Goal: Communication & Community: Answer question/provide support

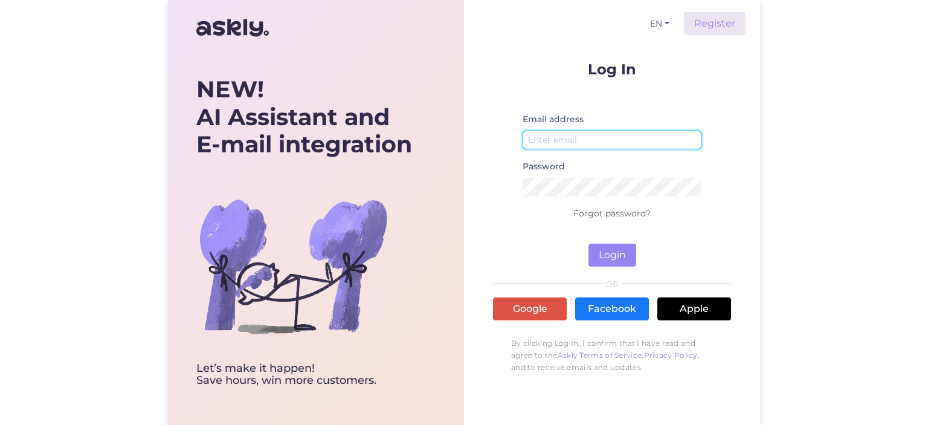
click at [598, 137] on input "email" at bounding box center [612, 139] width 179 height 19
type input "[EMAIL_ADDRESS][DOMAIN_NAME]"
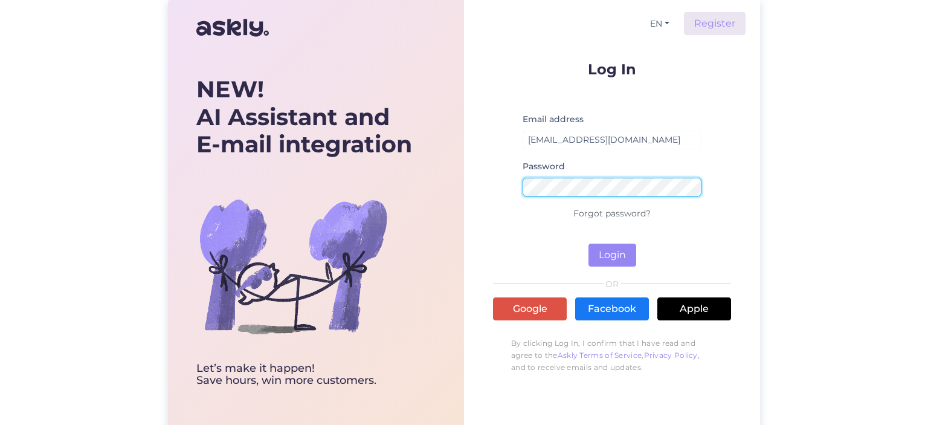
click at [588, 243] on button "Login" at bounding box center [612, 254] width 48 height 23
click at [474, 190] on div "EN Register Log In Email address [EMAIL_ADDRESS][DOMAIN_NAME] Password Wrong pa…" at bounding box center [612, 214] width 296 height 429
click at [588, 243] on button "Login" at bounding box center [612, 254] width 48 height 23
click at [437, 190] on div "NEW! AI Assistant and E-mail integration Let’s make it happen! Save hours, win …" at bounding box center [464, 214] width 592 height 429
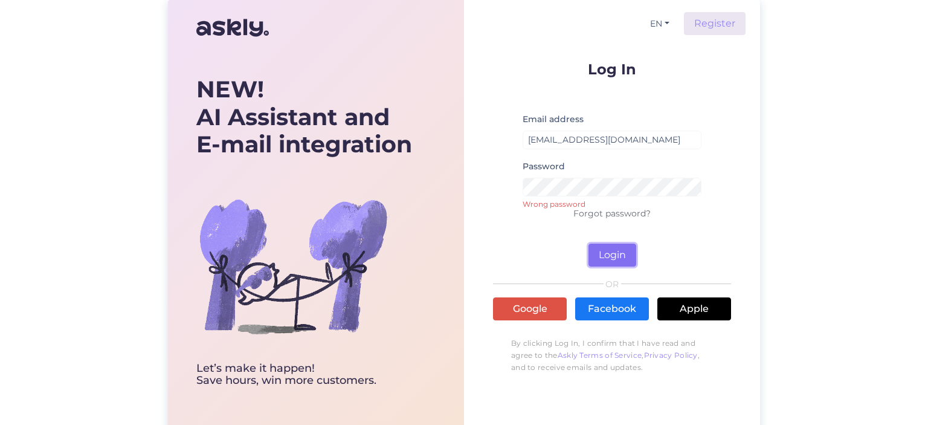
click at [616, 250] on button "Login" at bounding box center [612, 254] width 48 height 23
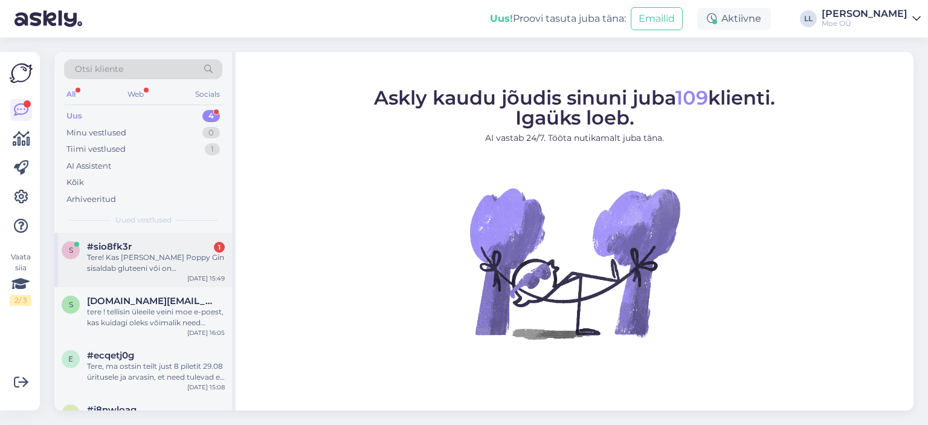
click at [138, 256] on div "Tere! Kas [PERSON_NAME] Poppy Gin sisaldab gluteeni või on destilleerimise käig…" at bounding box center [156, 263] width 138 height 22
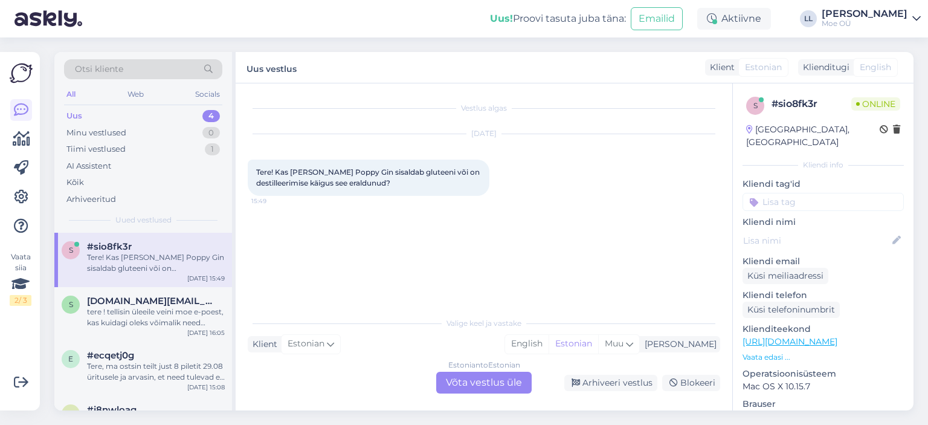
click at [465, 381] on div "Estonian to Estonian Võta vestlus üle" at bounding box center [483, 383] width 95 height 22
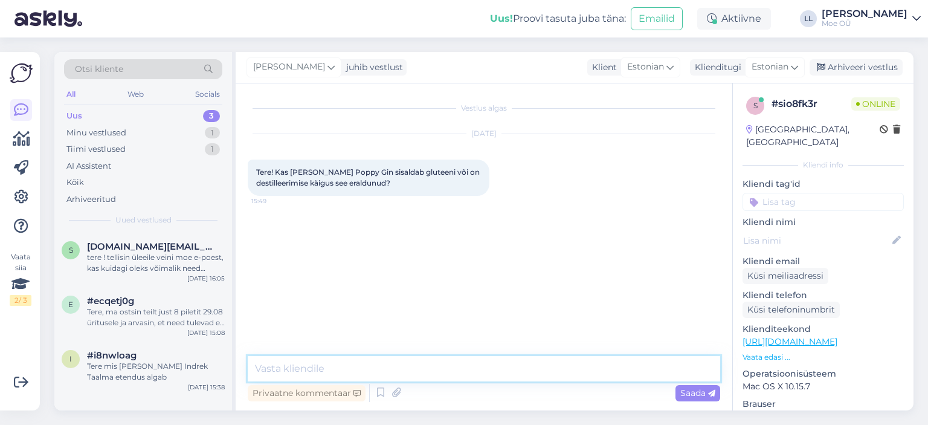
click at [338, 366] on textarea at bounding box center [484, 368] width 472 height 25
click at [382, 370] on textarea "Tere! Destillerimise käigus luteen üle [PERSON_NAME]" at bounding box center [484, 368] width 472 height 25
click at [500, 365] on textarea "Tere! Destillerimise käigus gluteen üle [PERSON_NAME]" at bounding box center [484, 368] width 472 height 25
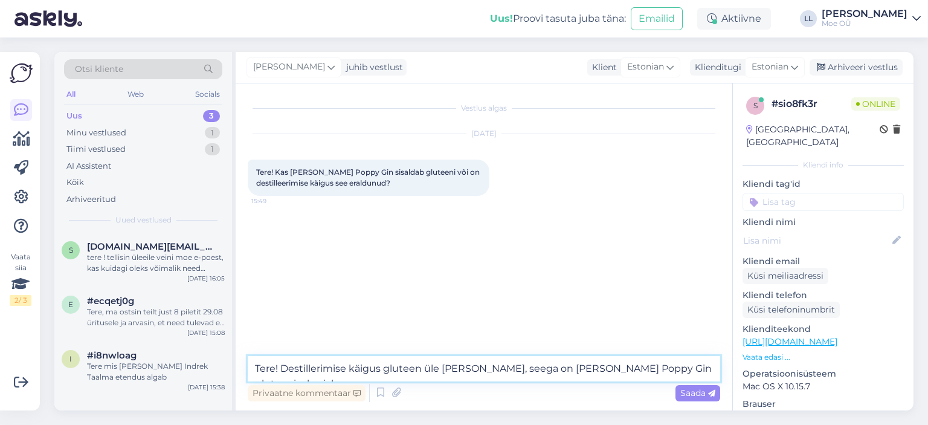
type textarea "Tere! Destillerimise käigus gluteen üle [PERSON_NAME], seega on [PERSON_NAME] P…"
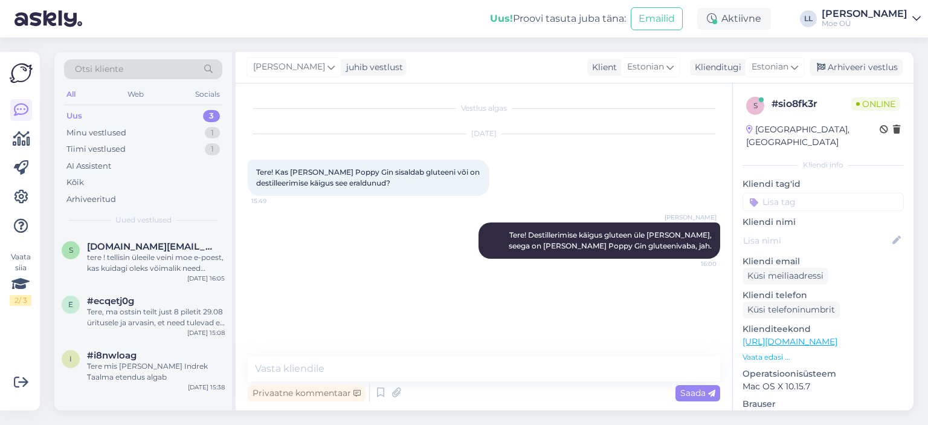
click at [767, 352] on p "Vaata edasi ..." at bounding box center [822, 357] width 161 height 11
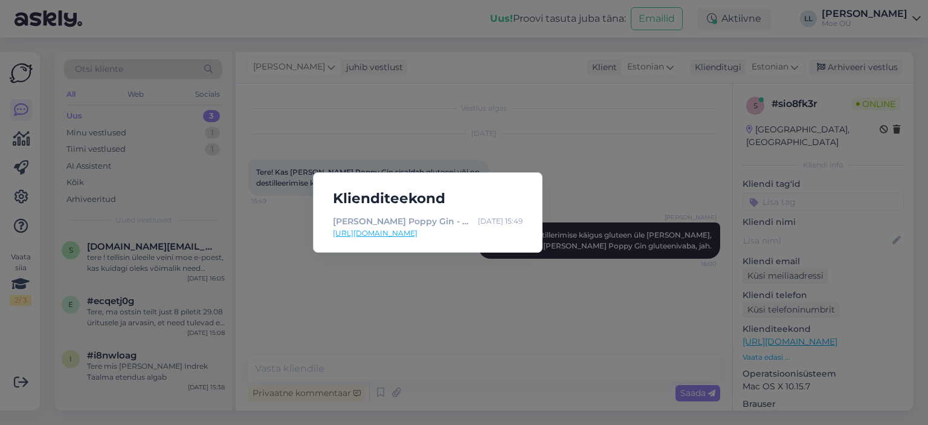
click at [767, 345] on div "Klienditeekond [PERSON_NAME] Poppy Gin - Moe Peenviinavabriku e-pood [DATE] 15:…" at bounding box center [464, 212] width 928 height 425
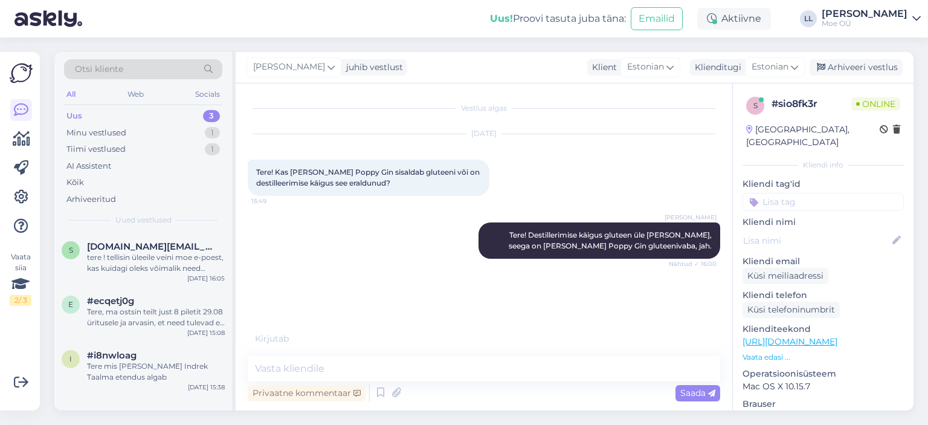
click at [392, 263] on div "[PERSON_NAME] Tere! Destillerimise käigus gluteen üle [PERSON_NAME], seega on […" at bounding box center [484, 240] width 472 height 63
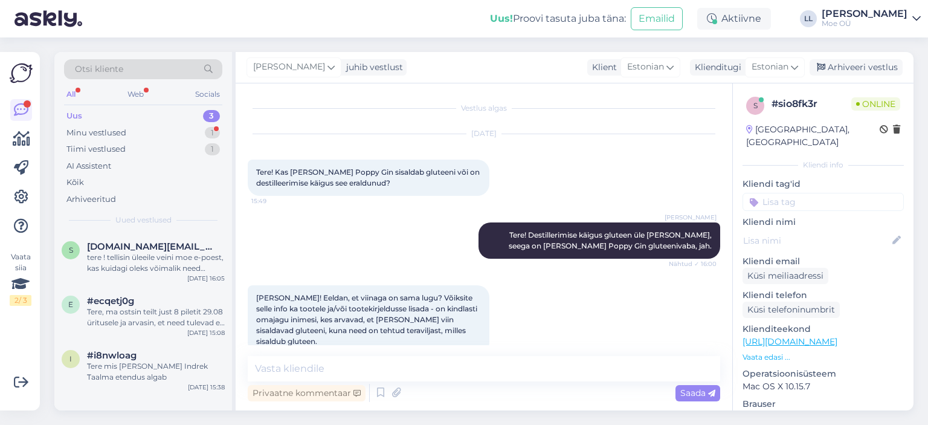
scroll to position [22, 0]
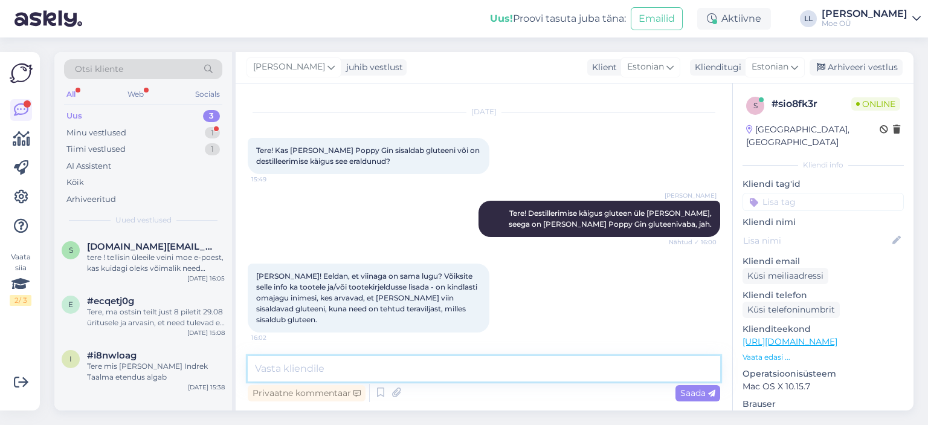
click at [338, 370] on textarea at bounding box center [484, 368] width 472 height 25
click at [314, 369] on textarea at bounding box center [484, 368] width 472 height 25
type textarea "Just, viinaga on sama lugu."
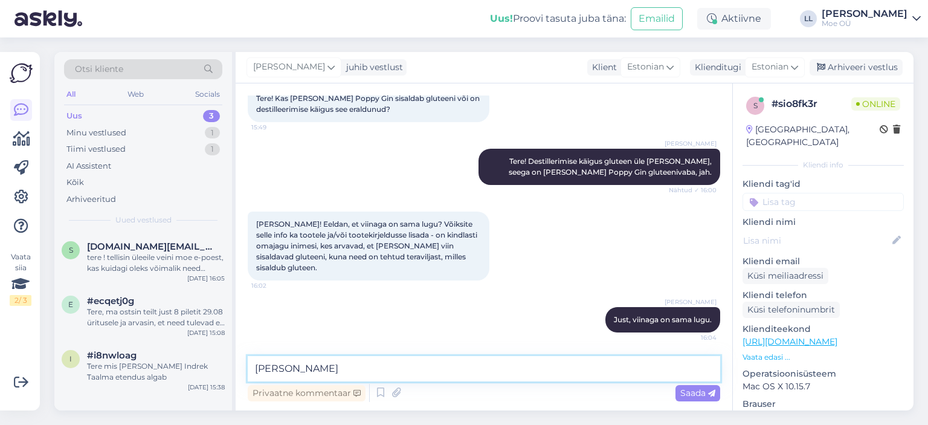
type textarea "J"
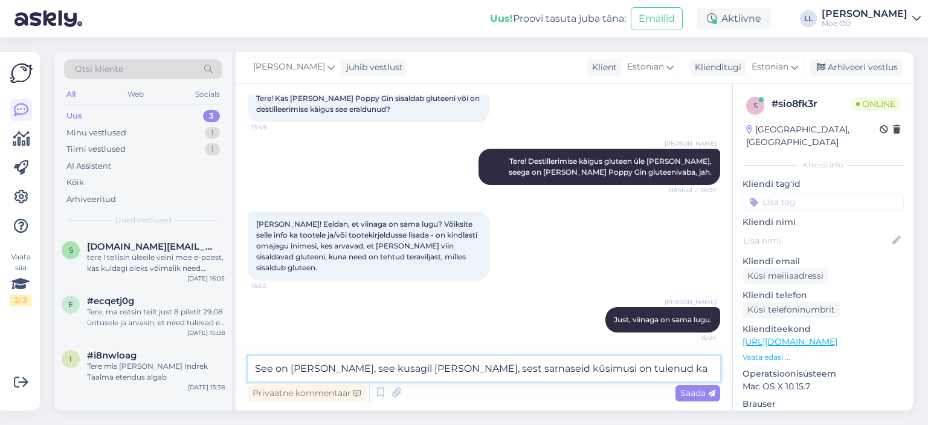
click at [593, 369] on textarea "See on [PERSON_NAME], see kusagil [PERSON_NAME], sest sarnaseid küsimusi on tul…" at bounding box center [484, 368] width 472 height 25
click at [360, 366] on textarea "See on [PERSON_NAME], see kusagil [PERSON_NAME], sest sarnaseid küsimusi on tul…" at bounding box center [484, 368] width 472 height 25
type textarea "See on [PERSON_NAME], see info kusagil [PERSON_NAME], sest sarnaseid küsimusi o…"
click at [686, 393] on span "Saada" at bounding box center [697, 392] width 35 height 11
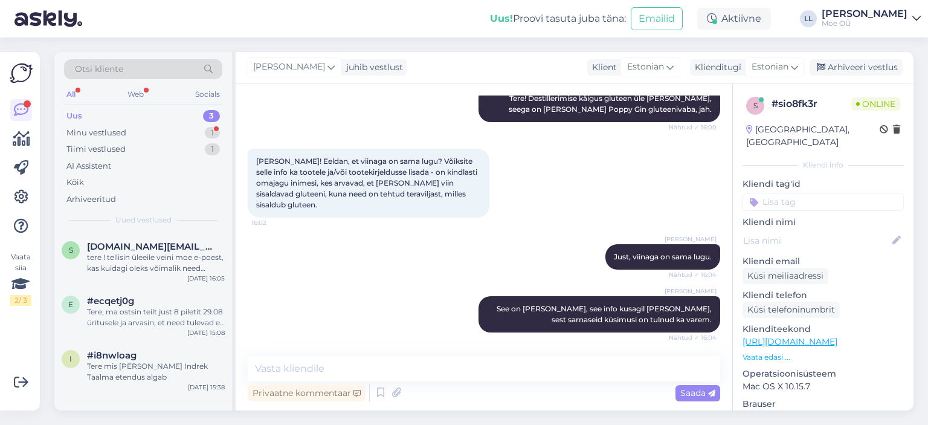
scroll to position [210, 0]
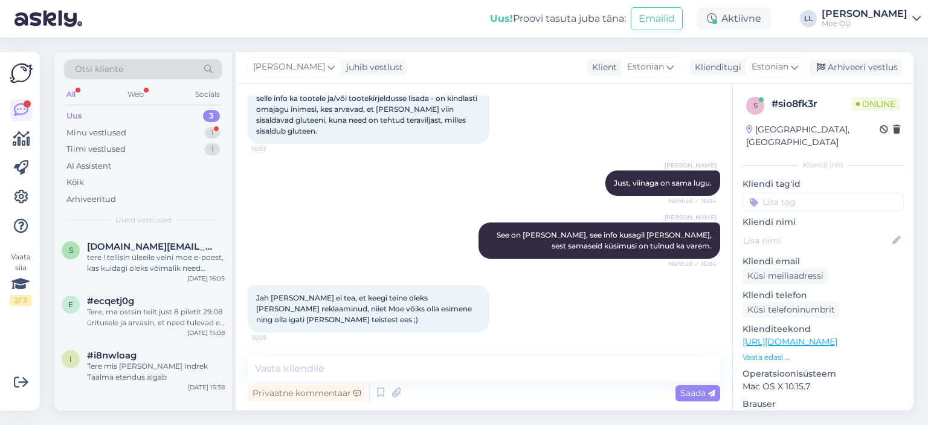
click at [373, 312] on span "Jah [PERSON_NAME] ei tea, et keegi teine oleks [PERSON_NAME] reklaaminud, niiet…" at bounding box center [364, 308] width 217 height 31
click at [578, 253] on div "[PERSON_NAME] See on [PERSON_NAME], see info kusagil [PERSON_NAME], sest sarnas…" at bounding box center [599, 240] width 242 height 36
click at [109, 133] on div "Minu vestlused" at bounding box center [96, 133] width 60 height 12
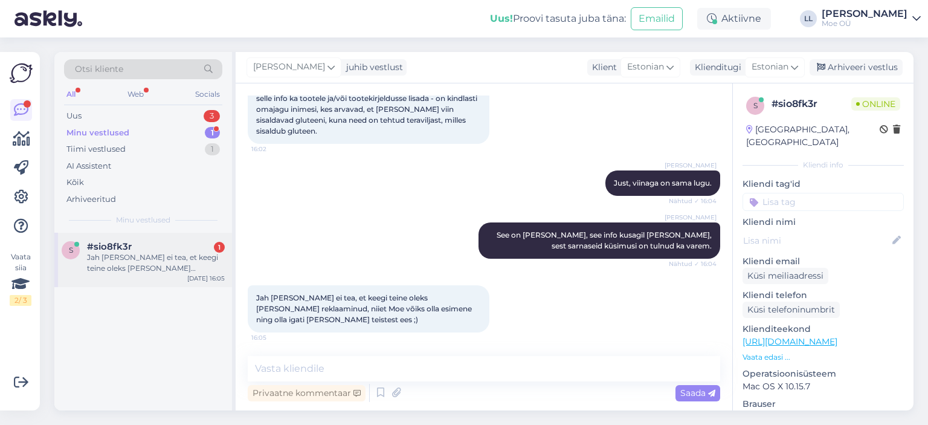
click at [141, 268] on div "Jah [PERSON_NAME] ei tea, et keegi teine oleks [PERSON_NAME] reklaaminud, niiet…" at bounding box center [156, 263] width 138 height 22
